Goal: Task Accomplishment & Management: Complete application form

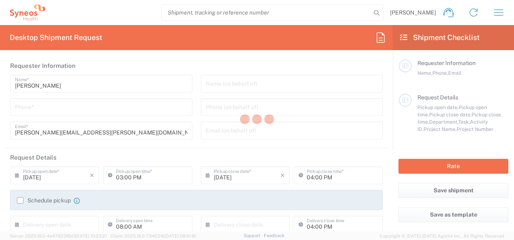
type input "3110"
type input "[GEOGRAPHIC_DATA]"
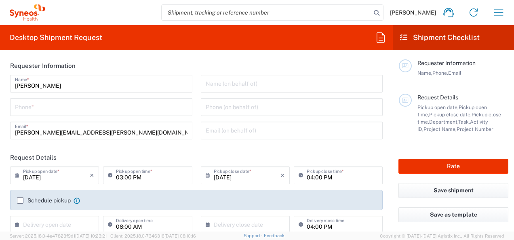
type input "Syneos Health Clinical [GEOGRAPHIC_DATA]"
click at [73, 110] on input "tel" at bounding box center [101, 106] width 173 height 14
type input "671014602"
click at [247, 84] on input "text" at bounding box center [292, 83] width 173 height 14
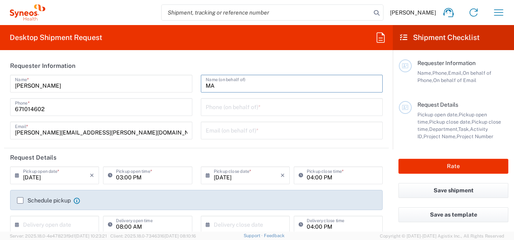
type input "M"
type input "[PERSON_NAME]"
click at [219, 111] on input "tel" at bounding box center [292, 106] width 173 height 14
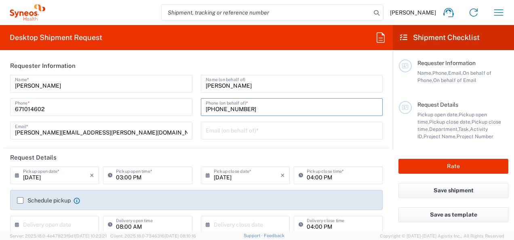
type input "[PHONE_NUMBER]"
click at [235, 129] on input "text" at bounding box center [292, 130] width 173 height 14
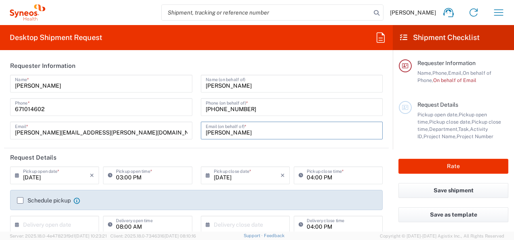
type input "[EMAIL_ADDRESS][DOMAIN_NAME]"
type input "625826733"
drag, startPoint x: 307, startPoint y: 131, endPoint x: 180, endPoint y: 135, distance: 127.4
click at [180, 135] on div "[PERSON_NAME] Name * [PHONE_NUMBER] Phone * [PERSON_NAME][EMAIL_ADDRESS][PERSON…" at bounding box center [196, 110] width 381 height 70
drag, startPoint x: 301, startPoint y: 134, endPoint x: 196, endPoint y: 131, distance: 105.9
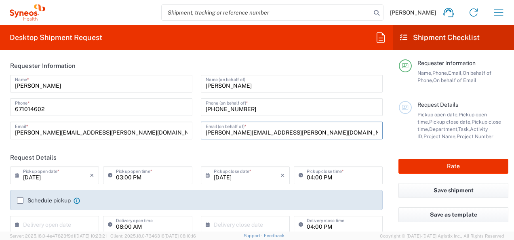
click at [196, 131] on div "[PERSON_NAME] Name (on behalf of) [PHONE_NUMBER] Phone (on behalf of) * [PERSON…" at bounding box center [291, 110] width 191 height 70
type input "[EMAIL_ADDRESS][DOMAIN_NAME]"
click at [337, 150] on header "Request Details" at bounding box center [196, 157] width 385 height 18
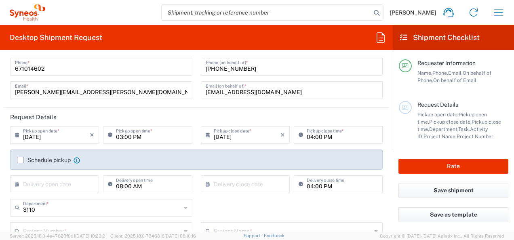
click at [36, 131] on input "[DATE]" at bounding box center [56, 134] width 67 height 14
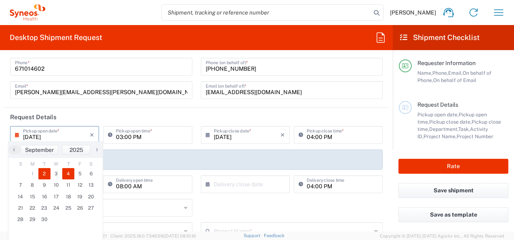
click at [65, 175] on span "4" at bounding box center [68, 173] width 12 height 11
type input "[DATE]"
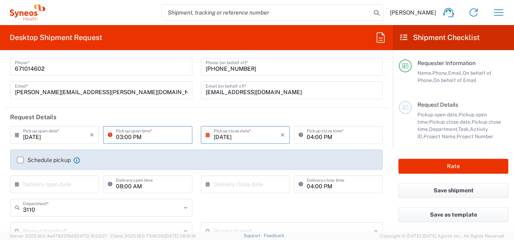
click at [151, 139] on input "03:00 PM" at bounding box center [151, 134] width 71 height 14
click at [131, 138] on input "10:00 PM" at bounding box center [151, 134] width 71 height 14
type input "10:00 AM"
click at [307, 137] on input "04:00 PM" at bounding box center [342, 134] width 71 height 14
type input "05:00 PM"
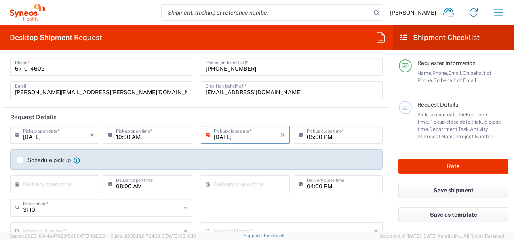
click at [19, 158] on label "Schedule pickup" at bounding box center [44, 160] width 54 height 6
click at [20, 160] on input "Schedule pickup" at bounding box center [20, 160] width 0 height 0
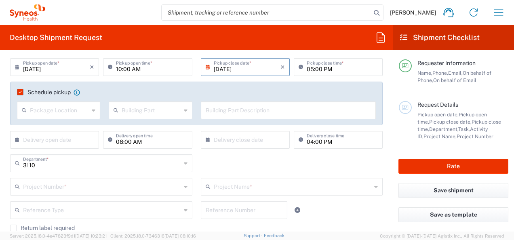
scroll to position [121, 0]
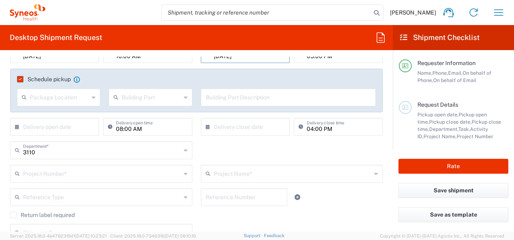
click at [149, 129] on input "08:00 AM" at bounding box center [151, 126] width 71 height 14
type input ":00 AM"
drag, startPoint x: 148, startPoint y: 129, endPoint x: 88, endPoint y: 128, distance: 59.4
click at [88, 128] on div "× Delivery open date Cancel Apply :00 AM Delivery open time" at bounding box center [101, 129] width 186 height 23
click at [343, 130] on input "04:00 PM" at bounding box center [342, 126] width 71 height 14
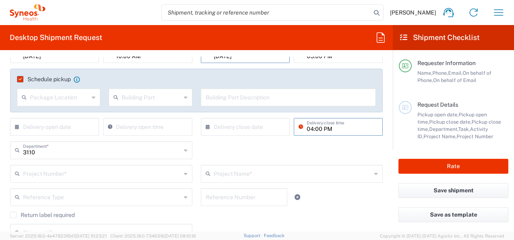
type input ":00 PM"
drag, startPoint x: 343, startPoint y: 130, endPoint x: 284, endPoint y: 130, distance: 59.0
click at [284, 130] on div "× Delivery close date Cancel Apply :00 PM Delivery close time" at bounding box center [292, 129] width 186 height 23
click at [82, 179] on input "text" at bounding box center [102, 173] width 158 height 14
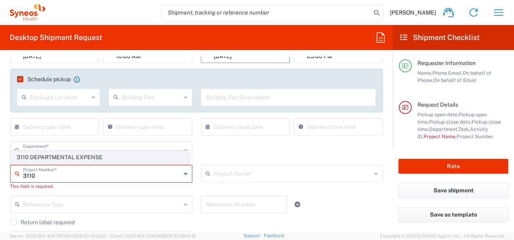
click at [86, 158] on span "3110 DEPARTMENTAL EXPENSE" at bounding box center [99, 157] width 177 height 13
type input "3110 DEPARTMENTAL EXPENSE"
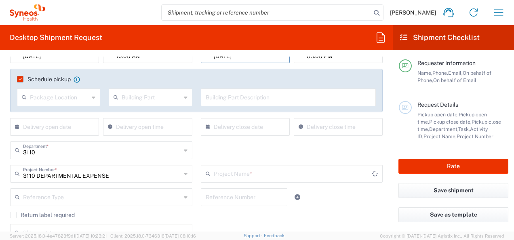
type input "3110 DEPARTMENTAL EXPENSE"
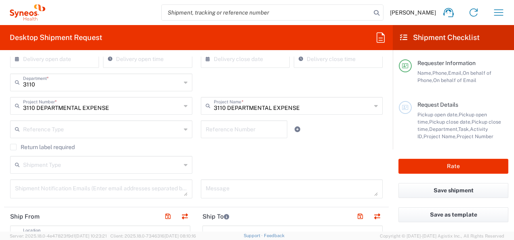
scroll to position [202, 0]
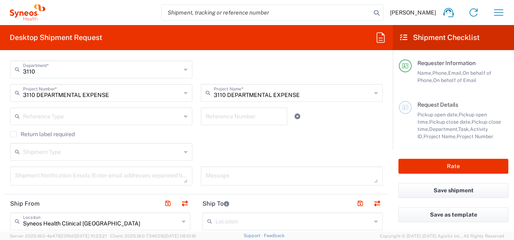
click at [113, 154] on input "text" at bounding box center [102, 151] width 158 height 14
click at [115, 153] on input "text" at bounding box center [102, 151] width 158 height 14
click at [229, 145] on div "Shipment Type Batch Regular" at bounding box center [196, 154] width 381 height 23
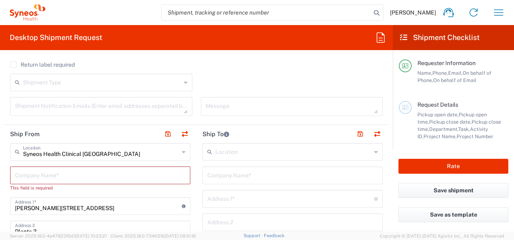
scroll to position [283, 0]
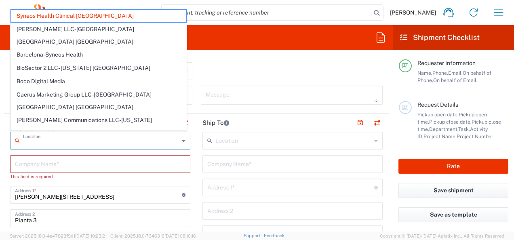
click at [109, 140] on input "text" at bounding box center [101, 140] width 156 height 14
click at [107, 169] on input "text" at bounding box center [100, 163] width 171 height 14
type input "Syneos Health Clinical [GEOGRAPHIC_DATA]"
drag, startPoint x: 104, startPoint y: 142, endPoint x: -2, endPoint y: 130, distance: 106.5
click at [0, 130] on html "[PERSON_NAME] Home Shipment estimator Shipment tracking Desktop shipment reques…" at bounding box center [257, 120] width 514 height 240
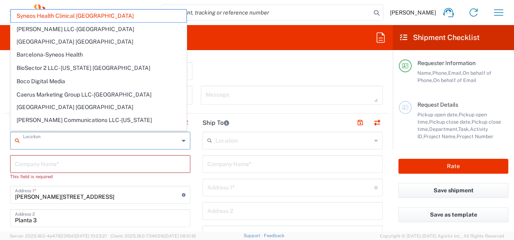
type input "Syneos Health Clinical [GEOGRAPHIC_DATA]"
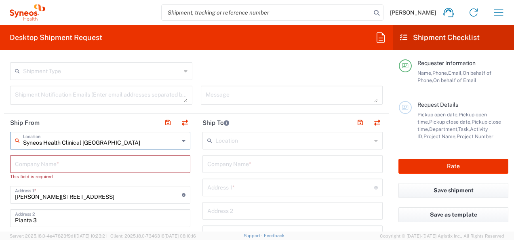
drag, startPoint x: 109, startPoint y: 139, endPoint x: -2, endPoint y: 142, distance: 110.8
click at [0, 142] on html "[PERSON_NAME] Home Shipment estimator Shipment tracking Desktop shipment reques…" at bounding box center [257, 120] width 514 height 240
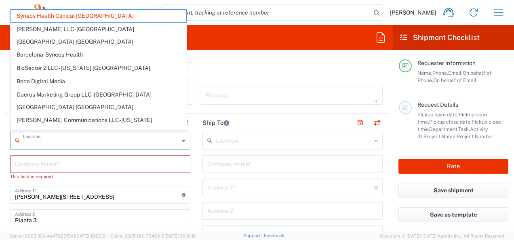
click at [51, 164] on input "text" at bounding box center [100, 163] width 171 height 14
type input "Syneos Health Clinical [GEOGRAPHIC_DATA]"
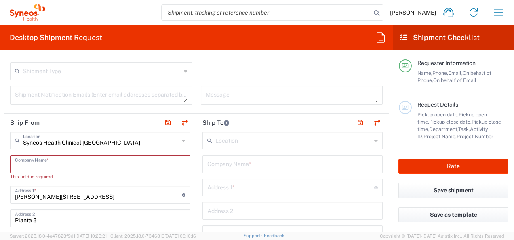
click at [182, 141] on icon at bounding box center [184, 140] width 4 height 13
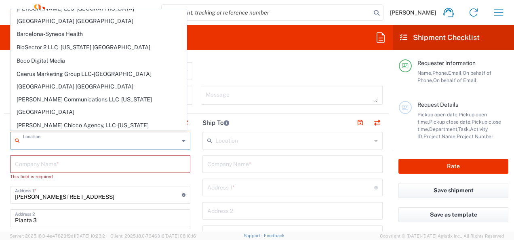
scroll to position [0, 0]
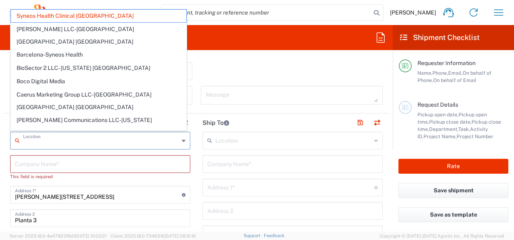
click at [60, 138] on input "text" at bounding box center [101, 140] width 156 height 14
click at [81, 172] on div "Company Name *" at bounding box center [100, 164] width 180 height 18
type input "Syneos Health Clinical [GEOGRAPHIC_DATA]"
drag, startPoint x: 101, startPoint y: 143, endPoint x: -2, endPoint y: 143, distance: 102.3
click at [0, 143] on html "[PERSON_NAME] Home Shipment estimator Shipment tracking Desktop shipment reques…" at bounding box center [257, 120] width 514 height 240
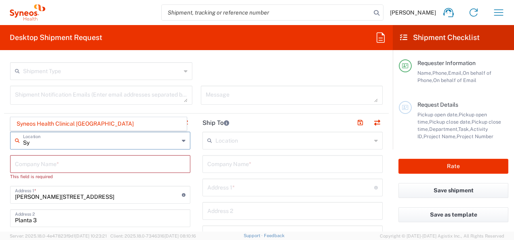
type input "S"
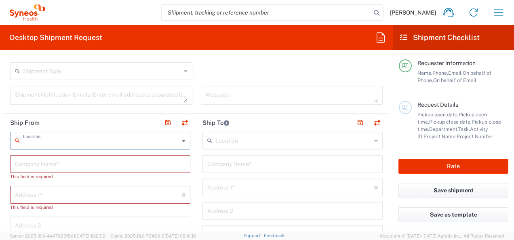
click at [40, 159] on input "text" at bounding box center [100, 163] width 171 height 14
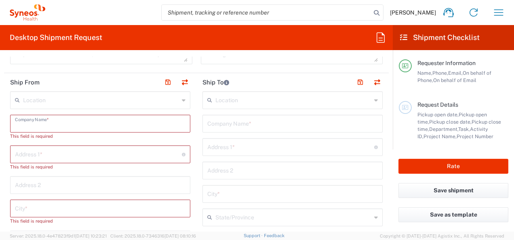
scroll to position [283, 0]
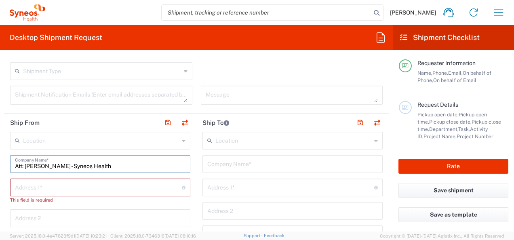
type input "Att: [PERSON_NAME] - Syneos Health"
click at [59, 190] on input "text" at bounding box center [98, 187] width 167 height 14
click at [65, 186] on input "text" at bounding box center [98, 187] width 167 height 14
paste input "[STREET_ADDRESS][PERSON_NAME]"
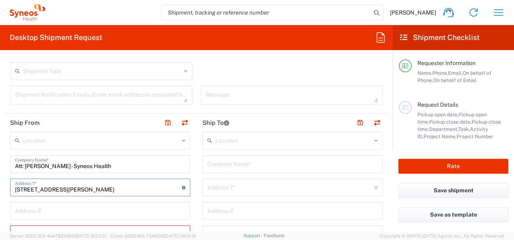
drag, startPoint x: 158, startPoint y: 190, endPoint x: 114, endPoint y: 189, distance: 44.1
click at [114, 189] on input "[STREET_ADDRESS][PERSON_NAME]" at bounding box center [98, 187] width 167 height 14
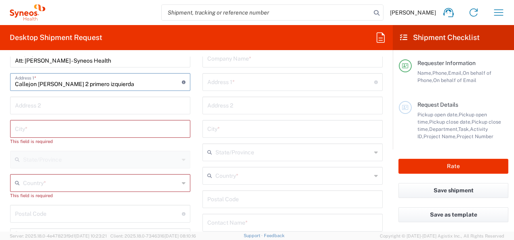
scroll to position [404, 0]
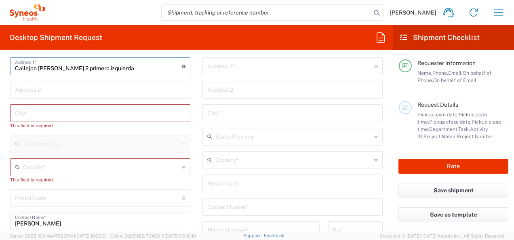
type input "Callejon [PERSON_NAME] 2 primero izquierda"
click at [61, 110] on input "text" at bounding box center [100, 112] width 171 height 14
paste input "CP 41010 [GEOGRAPHIC_DATA]"
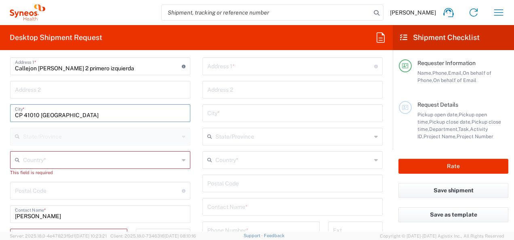
drag, startPoint x: 40, startPoint y: 115, endPoint x: -2, endPoint y: 115, distance: 41.2
click at [0, 115] on html "[PERSON_NAME] Home Shipment estimator Shipment tracking Desktop shipment reques…" at bounding box center [257, 120] width 514 height 240
type input "[GEOGRAPHIC_DATA]"
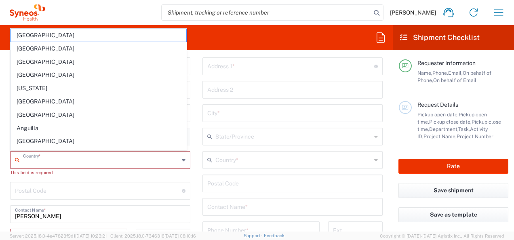
click at [39, 158] on input "text" at bounding box center [101, 159] width 156 height 14
click at [2, 134] on form "Requester Information [PERSON_NAME] Name * [PHONE_NUMBER] Phone * [PERSON_NAME]…" at bounding box center [196, 144] width 393 height 175
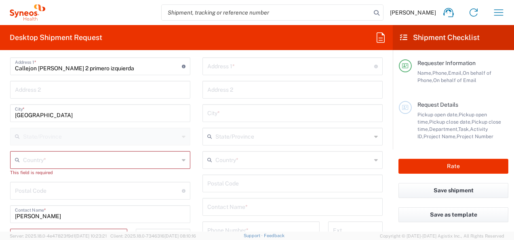
click at [23, 188] on input "undefined" at bounding box center [98, 190] width 167 height 14
paste input "CP 41010"
drag, startPoint x: 24, startPoint y: 191, endPoint x: -2, endPoint y: 192, distance: 25.9
click at [0, 192] on html "[PERSON_NAME] Home Shipment estimator Shipment tracking Desktop shipment reques…" at bounding box center [257, 120] width 514 height 240
type input "41010"
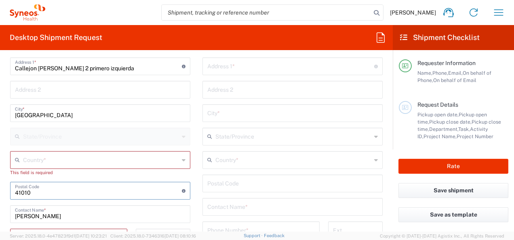
click at [47, 160] on input "text" at bounding box center [101, 159] width 156 height 14
type input "a"
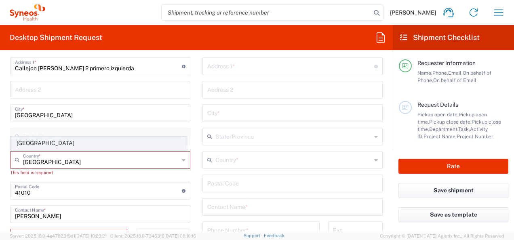
click at [42, 142] on span "[GEOGRAPHIC_DATA]" at bounding box center [98, 143] width 175 height 13
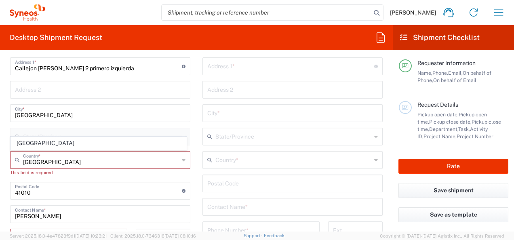
type input "[GEOGRAPHIC_DATA]"
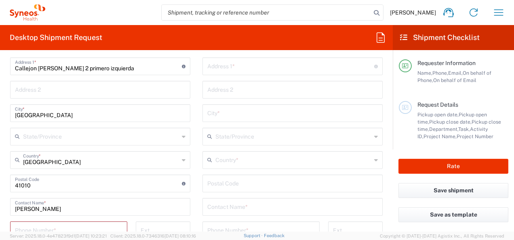
scroll to position [445, 0]
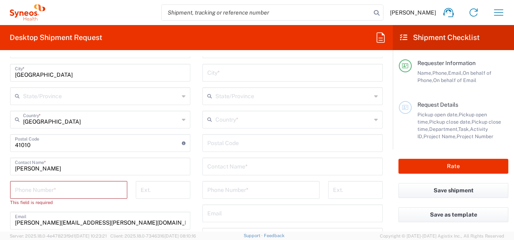
click at [42, 186] on input "tel" at bounding box center [69, 189] width 108 height 14
click at [55, 195] on div "Phone Number *" at bounding box center [68, 190] width 117 height 18
click at [55, 193] on input "tel" at bounding box center [69, 189] width 108 height 14
paste input "625826733"
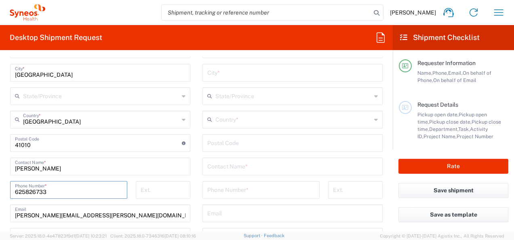
type input "625826733"
click at [103, 217] on input "[PERSON_NAME][EMAIL_ADDRESS][PERSON_NAME][DOMAIN_NAME]" at bounding box center [100, 213] width 171 height 14
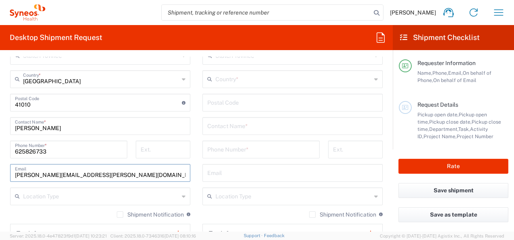
click at [169, 173] on input "[PERSON_NAME][EMAIL_ADDRESS][PERSON_NAME][DOMAIN_NAME]" at bounding box center [100, 172] width 171 height 14
click at [91, 193] on input "text" at bounding box center [101, 196] width 156 height 14
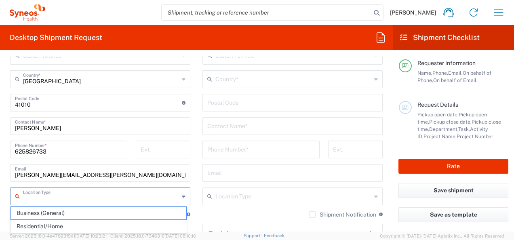
click at [132, 177] on input "[PERSON_NAME][EMAIL_ADDRESS][PERSON_NAME][DOMAIN_NAME]" at bounding box center [100, 172] width 171 height 14
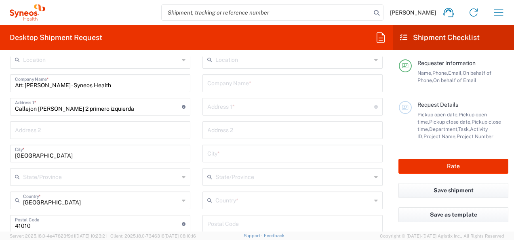
scroll to position [323, 0]
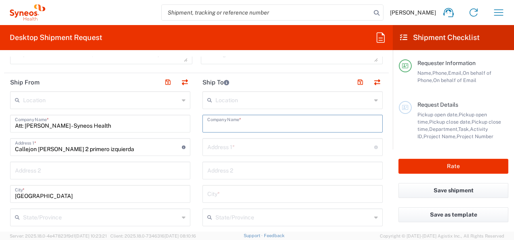
click at [231, 126] on input "text" at bounding box center [292, 123] width 171 height 14
type input "Att: [PERSON_NAME] Ingelheim"
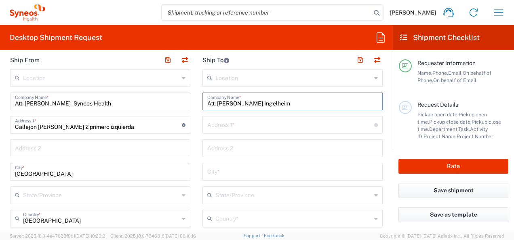
scroll to position [364, 0]
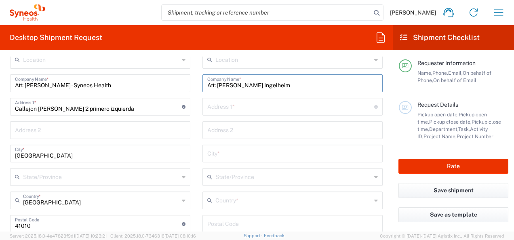
click at [226, 105] on input "text" at bounding box center [290, 106] width 167 height 14
type input "[STREET_ADDRESS]"
type input "[GEOGRAPHIC_DATA][PERSON_NAME]"
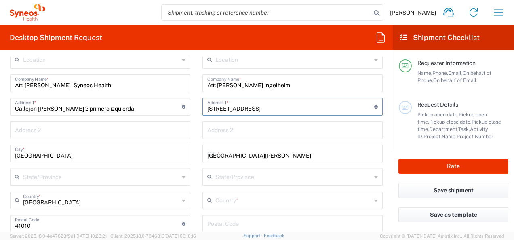
type input "[GEOGRAPHIC_DATA]"
type input "08174"
type input "IT Equipo IMAC/r"
type input "[PHONE_NUMBER]"
type input "Large Box"
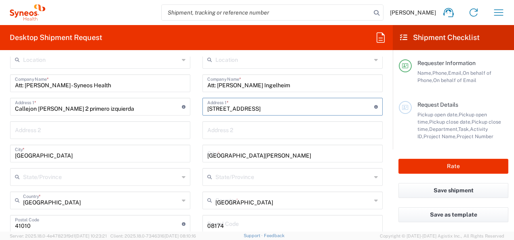
type input "1"
type input "44.45"
type input "31.75"
type input "7.62"
type input "cm"
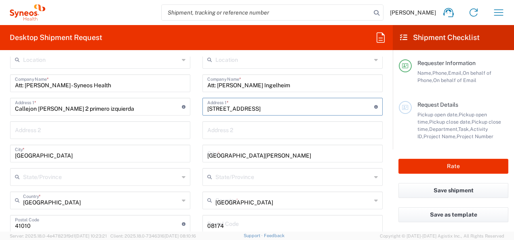
type input "0.45"
type input "kgs"
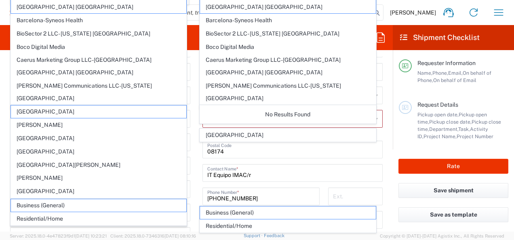
scroll to position [446, 0]
click at [382, 89] on form "Requester Information [PERSON_NAME] Name * [PHONE_NUMBER] Phone * [PERSON_NAME]…" at bounding box center [196, 144] width 393 height 175
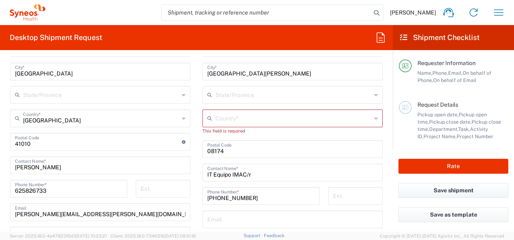
click at [257, 121] on input "text" at bounding box center [293, 118] width 156 height 14
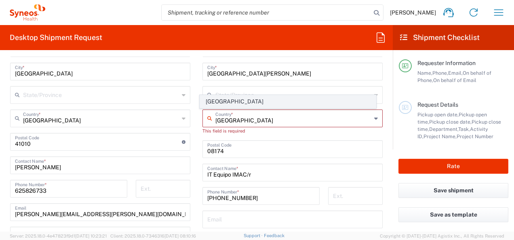
click at [222, 103] on span "[GEOGRAPHIC_DATA]" at bounding box center [287, 101] width 175 height 13
type input "[GEOGRAPHIC_DATA]"
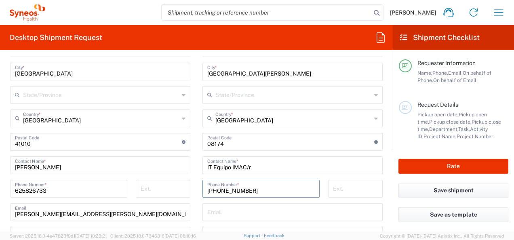
drag, startPoint x: 253, startPoint y: 189, endPoint x: 178, endPoint y: 191, distance: 75.2
click at [178, 191] on div "Ship From Location [PERSON_NAME] LLC-[GEOGRAPHIC_DATA] [GEOGRAPHIC_DATA] [GEOGR…" at bounding box center [196, 155] width 385 height 408
paste input "607 315 480"
type input "[PHONE_NUMBER]"
click at [253, 166] on input "IT Equipo IMAC/r" at bounding box center [292, 165] width 171 height 14
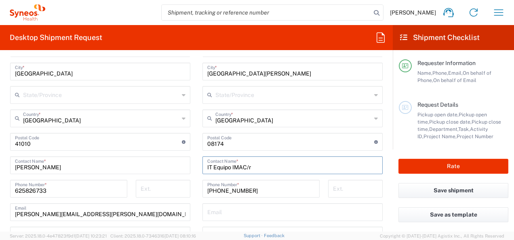
drag, startPoint x: 267, startPoint y: 166, endPoint x: 193, endPoint y: 168, distance: 74.0
click at [196, 168] on main "Location [PERSON_NAME] LLC-[GEOGRAPHIC_DATA] [GEOGRAPHIC_DATA] [GEOGRAPHIC_DATA…" at bounding box center [292, 138] width 192 height 339
type input "[PERSON_NAME]"
click at [382, 144] on form "Requester Information [PERSON_NAME] Name * [PHONE_NUMBER] Phone * [PERSON_NAME]…" at bounding box center [196, 144] width 393 height 175
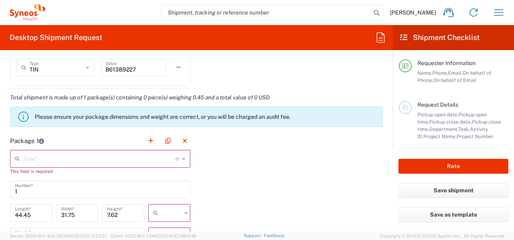
scroll to position [729, 0]
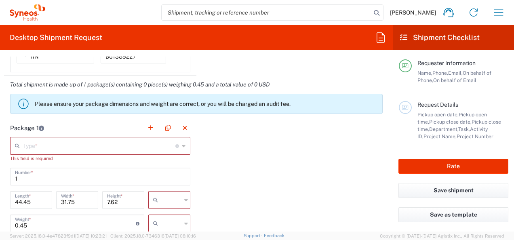
click at [182, 148] on icon at bounding box center [184, 145] width 4 height 13
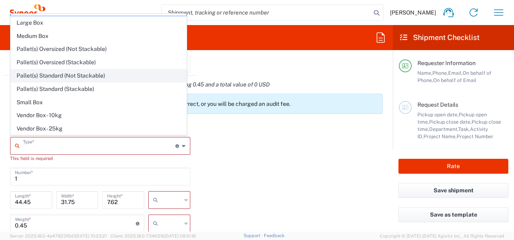
scroll to position [21, 0]
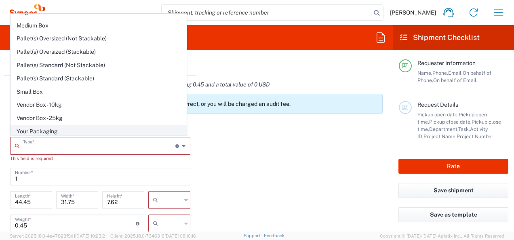
click at [57, 128] on span "Your Packaging" at bounding box center [98, 131] width 175 height 13
type input "Your Packaging"
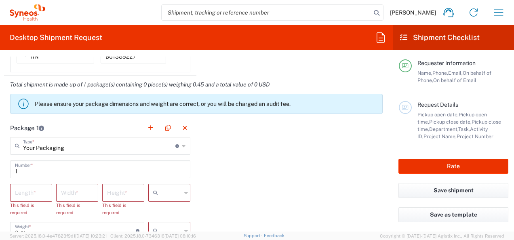
click at [225, 165] on div "Package 1 Your Packaging Type * Material used to package goods Envelope Large B…" at bounding box center [196, 222] width 385 height 207
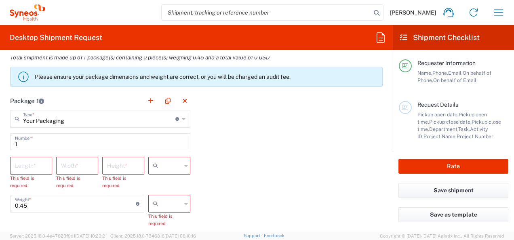
scroll to position [769, 0]
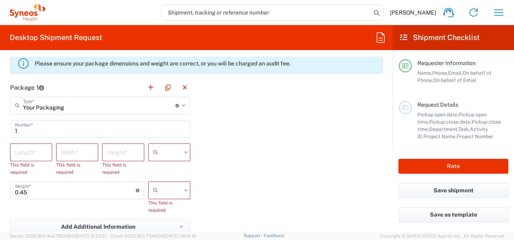
click at [32, 154] on input "number" at bounding box center [31, 152] width 32 height 14
type input "60"
click at [70, 153] on input "number" at bounding box center [77, 152] width 32 height 14
type input "40"
click at [126, 152] on input "number" at bounding box center [123, 152] width 32 height 14
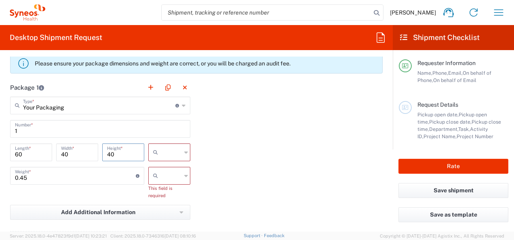
type input "40"
click at [174, 150] on input "text" at bounding box center [171, 152] width 20 height 13
click at [163, 171] on span "cm" at bounding box center [167, 168] width 40 height 13
type input "cm"
click at [69, 175] on input "0.45" at bounding box center [75, 175] width 121 height 14
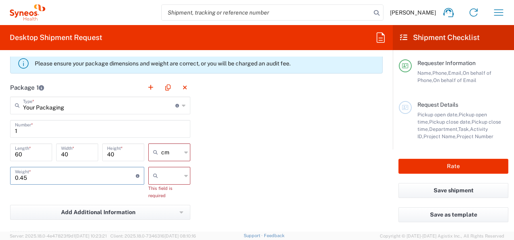
drag, startPoint x: 33, startPoint y: 179, endPoint x: 0, endPoint y: 176, distance: 33.2
click at [0, 176] on html "[PERSON_NAME] Home Shipment estimator Shipment tracking Desktop shipment reques…" at bounding box center [257, 120] width 514 height 240
type input "5"
click at [177, 171] on input "text" at bounding box center [171, 175] width 20 height 13
click at [172, 192] on span "kgs" at bounding box center [167, 192] width 40 height 13
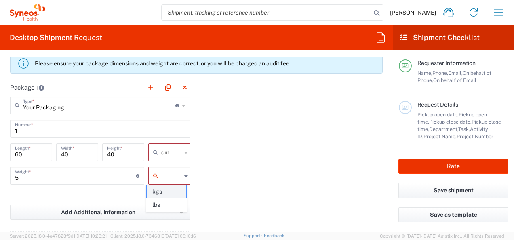
type input "kgs"
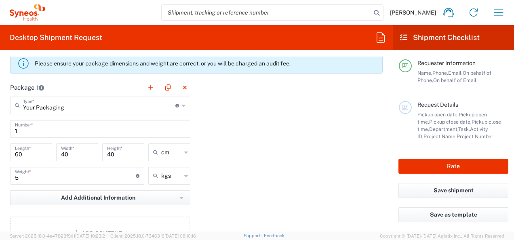
click at [234, 178] on div "Package 1 Your Packaging Type * Material used to package goods Envelope Large B…" at bounding box center [196, 166] width 385 height 177
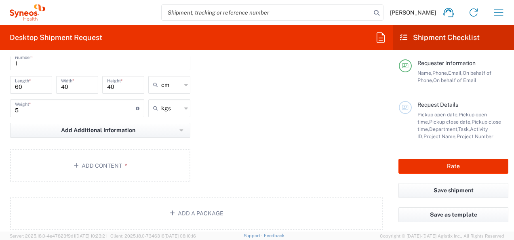
scroll to position [850, 0]
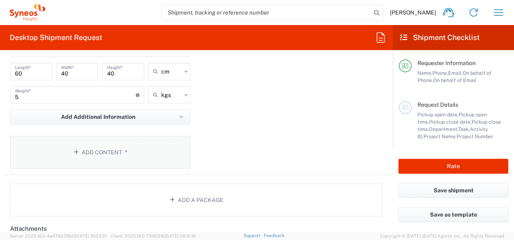
click at [126, 151] on button "Add Content *" at bounding box center [100, 152] width 180 height 33
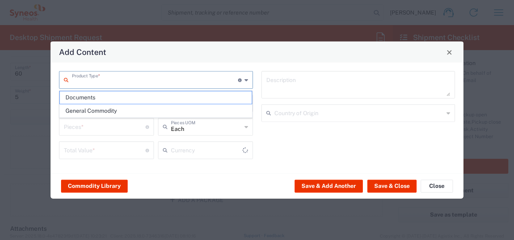
click at [140, 78] on input "text" at bounding box center [155, 79] width 166 height 14
type input "US Dollar"
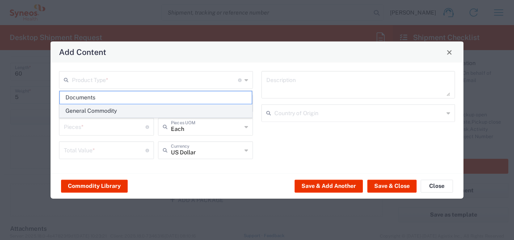
click at [107, 112] on span "General Commodity" at bounding box center [156, 111] width 192 height 13
type input "General Commodity"
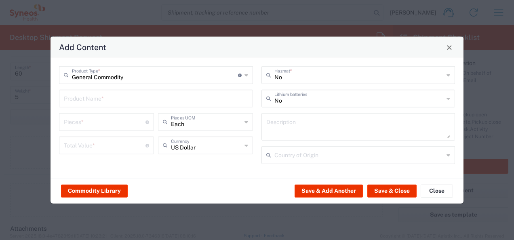
click at [142, 100] on input "text" at bounding box center [156, 98] width 184 height 14
type input "PC, charger and access card"
click at [112, 120] on input "number" at bounding box center [105, 121] width 82 height 14
type input "1"
click at [111, 144] on input "number" at bounding box center [105, 145] width 82 height 14
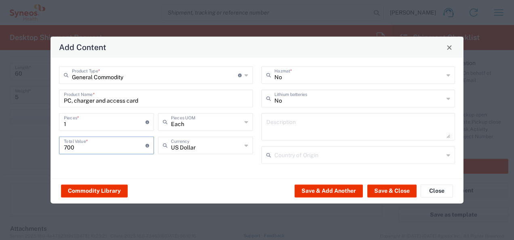
type input "700"
click at [220, 126] on input "text" at bounding box center [206, 121] width 71 height 14
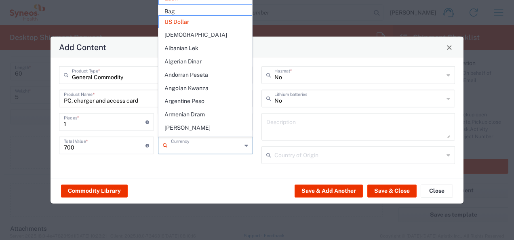
click at [203, 149] on input "text" at bounding box center [206, 145] width 71 height 14
type input "Each"
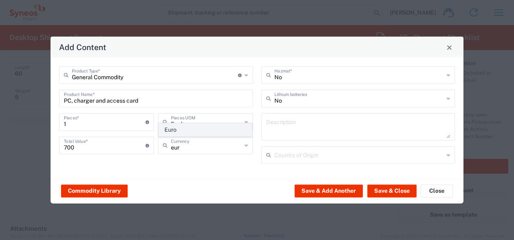
click at [193, 135] on span "Euro" at bounding box center [205, 130] width 93 height 13
type input "Euro"
click at [314, 135] on textarea at bounding box center [358, 127] width 184 height 23
drag, startPoint x: 163, startPoint y: 97, endPoint x: 14, endPoint y: 101, distance: 149.6
click at [14, 101] on div "Add Content General Commodity Product Type * Document: Paper document generated…" at bounding box center [257, 120] width 514 height 240
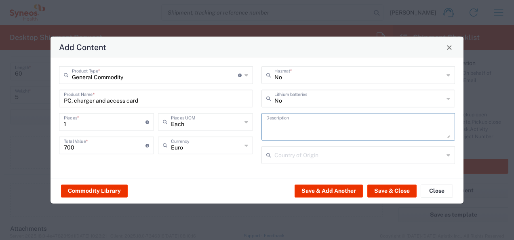
click at [293, 126] on textarea at bounding box center [358, 127] width 184 height 23
paste textarea "PC, charger and access card"
type textarea "PC, charger and access card that belong to BI"
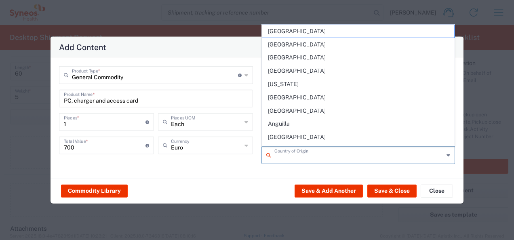
click at [292, 154] on input "text" at bounding box center [359, 155] width 170 height 14
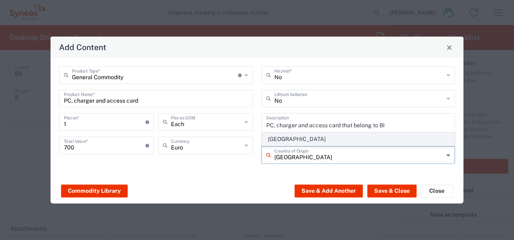
click at [278, 136] on span "[GEOGRAPHIC_DATA]" at bounding box center [358, 139] width 192 height 13
type input "[GEOGRAPHIC_DATA]"
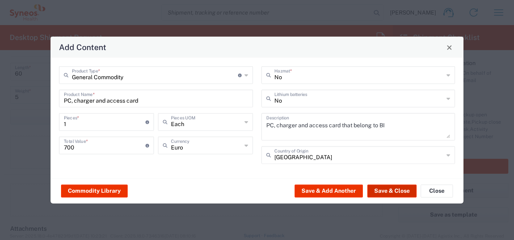
click at [393, 193] on button "Save & Close" at bounding box center [391, 190] width 49 height 13
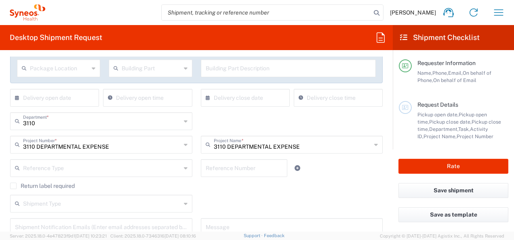
scroll to position [146, 0]
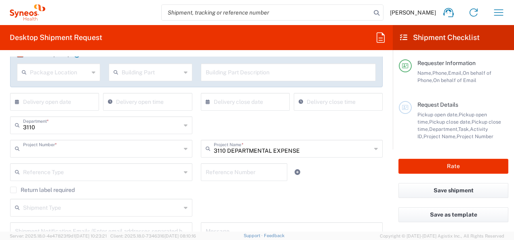
click at [133, 152] on input "text" at bounding box center [102, 148] width 158 height 14
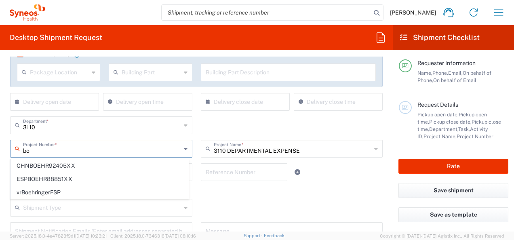
type input "b"
type input "7"
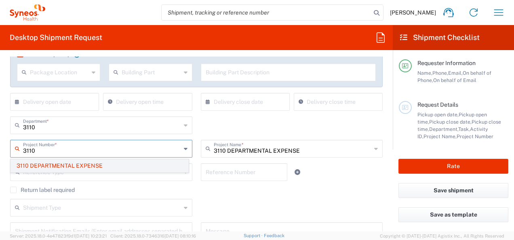
type input "3110"
click at [93, 167] on span "3110 DEPARTMENTAL EXPENSE" at bounding box center [99, 166] width 177 height 13
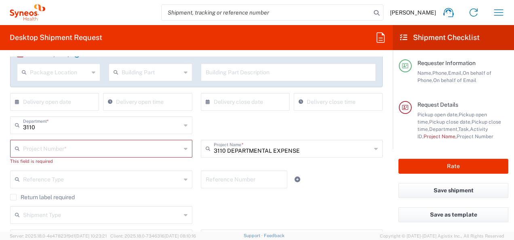
click at [109, 151] on input "text" at bounding box center [102, 148] width 158 height 14
click at [91, 165] on span "3110 DEPARTMENTAL EXPENSE" at bounding box center [99, 166] width 177 height 13
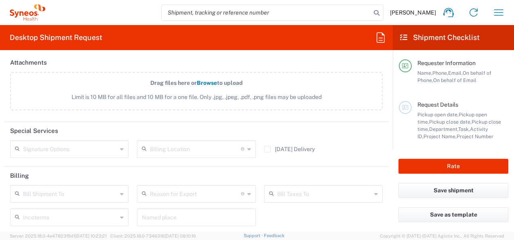
scroll to position [1116, 0]
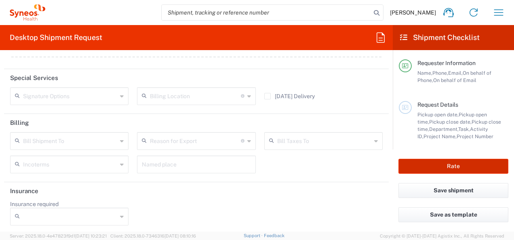
click at [472, 168] on button "Rate" at bounding box center [453, 166] width 110 height 15
type input "3110 DEPARTMENTAL EXPENSE"
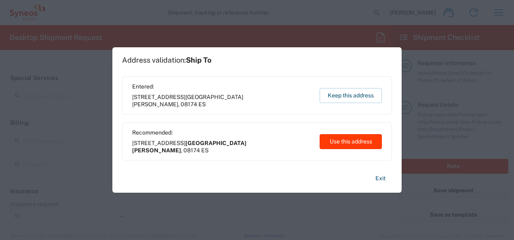
click at [362, 143] on button "Use this address" at bounding box center [351, 141] width 62 height 15
type input "[GEOGRAPHIC_DATA][PERSON_NAME]"
type input "[GEOGRAPHIC_DATA]"
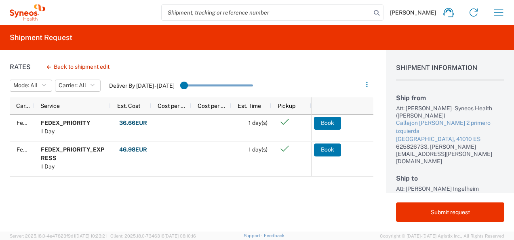
drag, startPoint x: 190, startPoint y: 84, endPoint x: 215, endPoint y: 83, distance: 24.7
click at [215, 83] on input "range" at bounding box center [216, 86] width 73 height 12
drag, startPoint x: 187, startPoint y: 83, endPoint x: 239, endPoint y: 85, distance: 51.8
click at [239, 85] on input "range" at bounding box center [216, 86] width 73 height 12
click at [239, 85] on agx-slider-range-input at bounding box center [216, 86] width 73 height 14
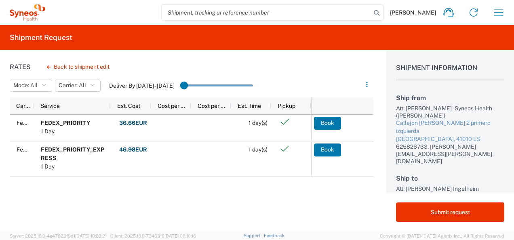
click at [253, 84] on agx-slider-range-input at bounding box center [216, 86] width 73 height 14
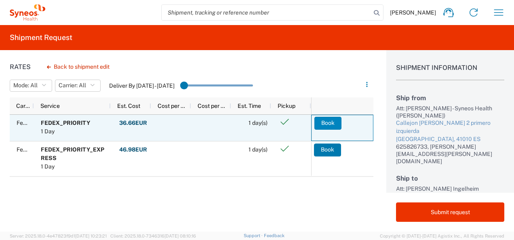
click at [330, 121] on button "Book" at bounding box center [327, 123] width 27 height 13
